Goal: Find specific page/section: Find specific page/section

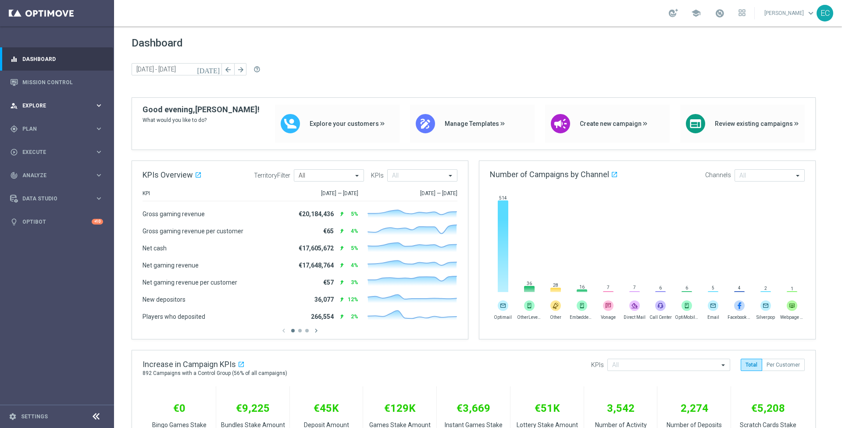
click at [47, 106] on span "Explore" at bounding box center [58, 105] width 72 height 5
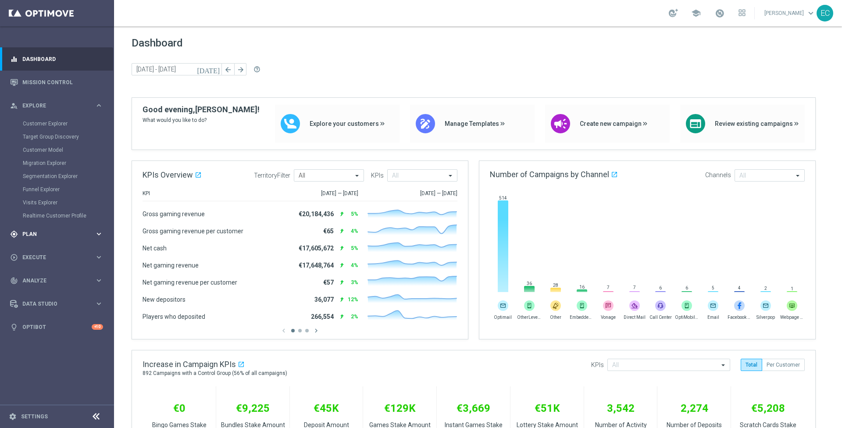
click at [50, 230] on div "gps_fixed Plan" at bounding box center [52, 234] width 85 height 8
click at [50, 174] on span "Templates" at bounding box center [54, 173] width 63 height 5
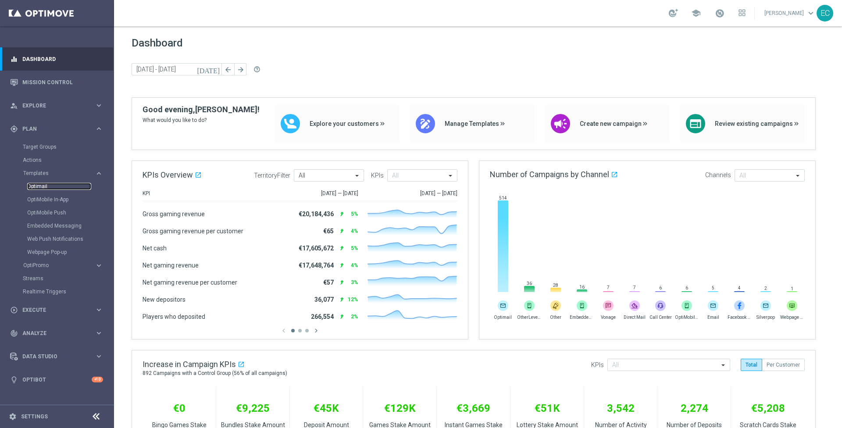
click at [49, 187] on link "Optimail" at bounding box center [59, 186] width 64 height 7
